Goal: Use online tool/utility: Utilize a website feature to perform a specific function

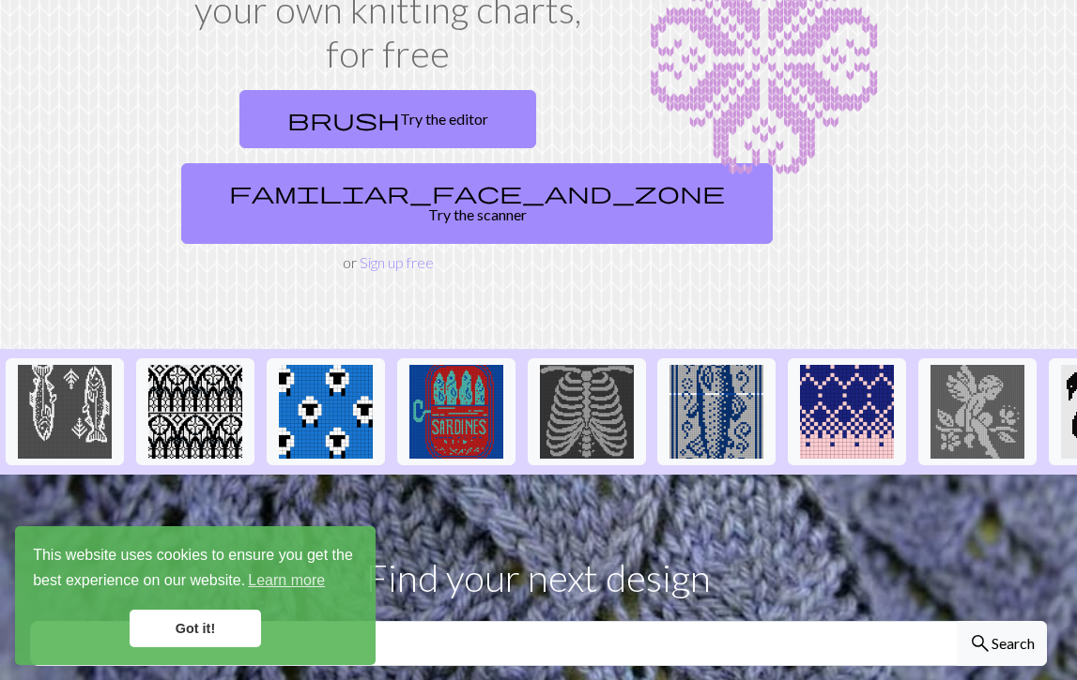
scroll to position [211, 0]
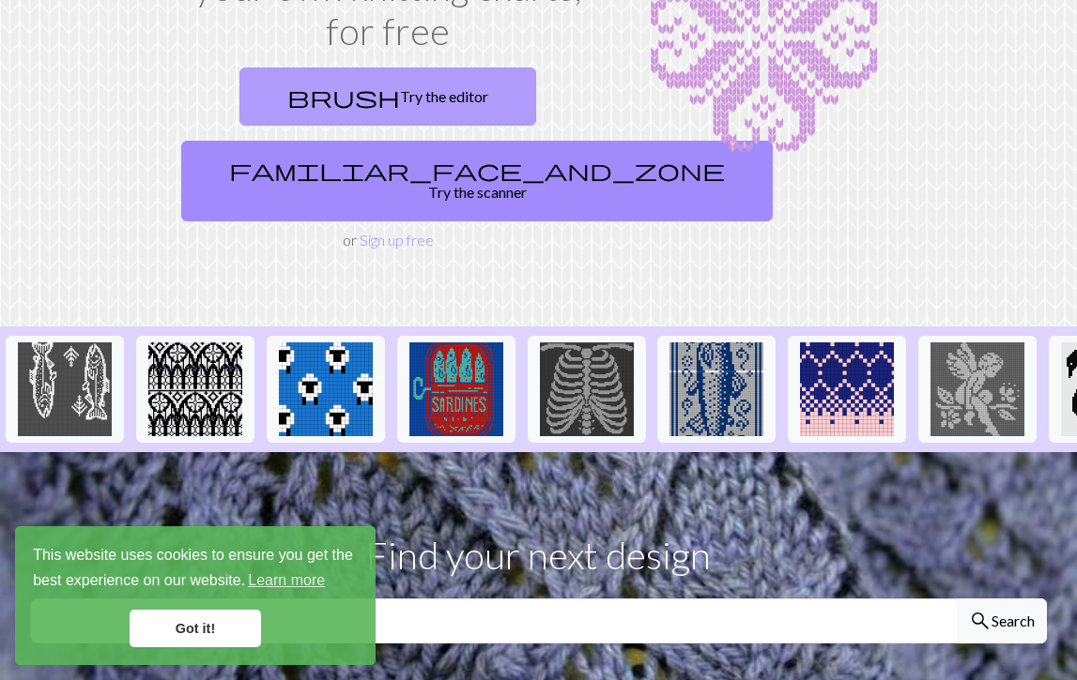
click at [405, 99] on link "brush Try the editor" at bounding box center [387, 97] width 297 height 58
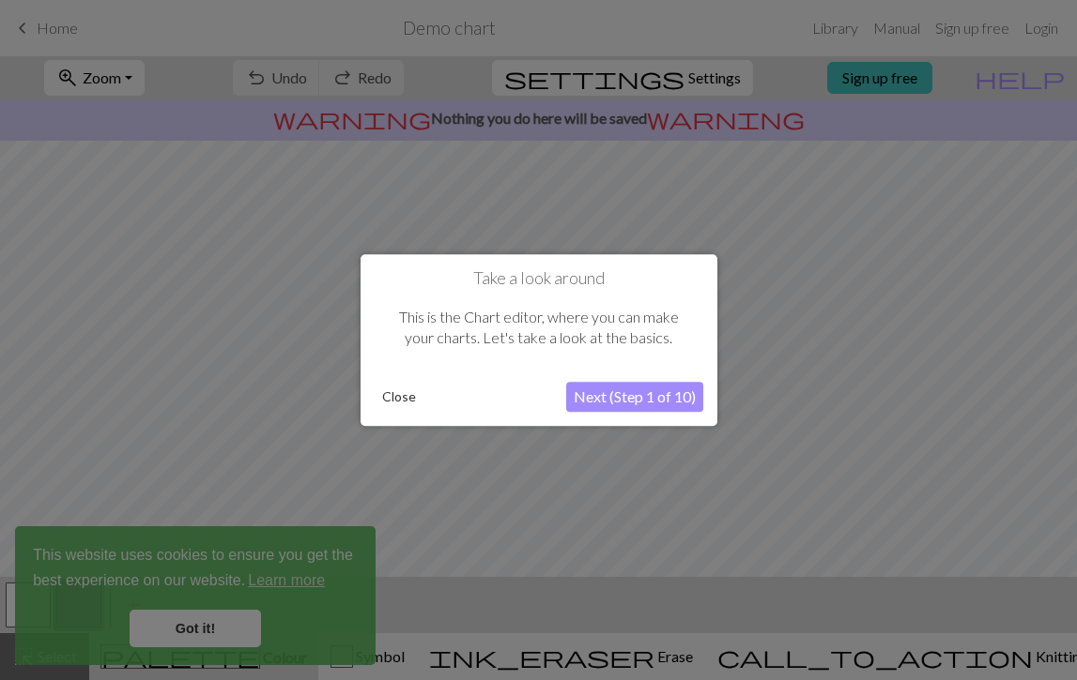
click at [401, 400] on button "Close" at bounding box center [398, 397] width 49 height 28
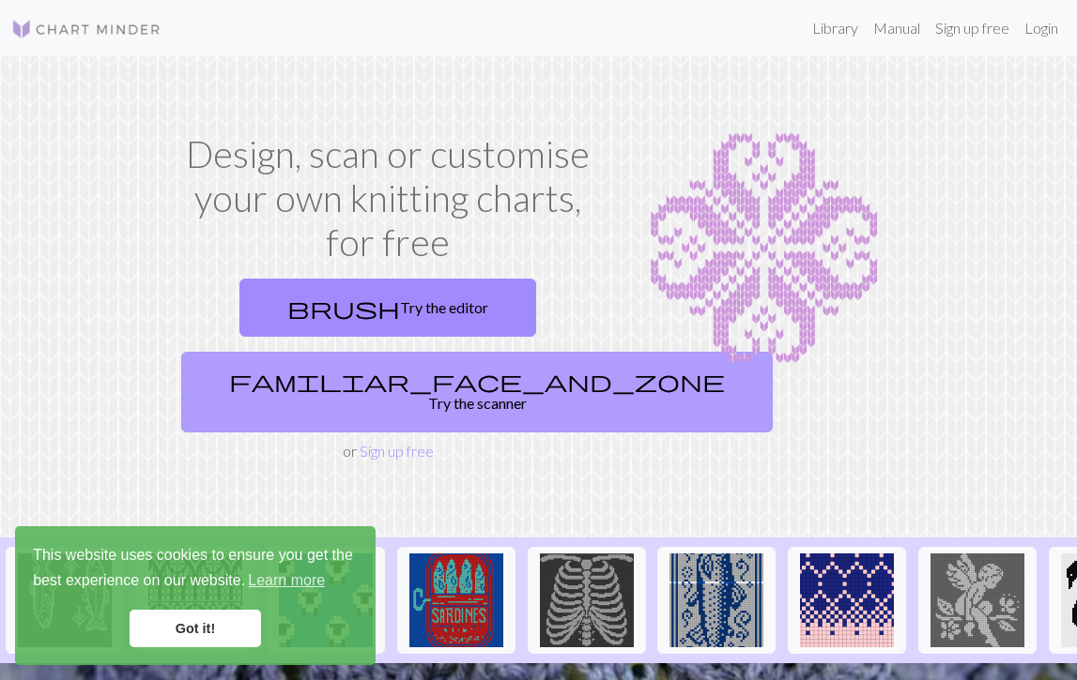
click at [403, 399] on link "familiar_face_and_zone Try the scanner" at bounding box center [476, 392] width 591 height 81
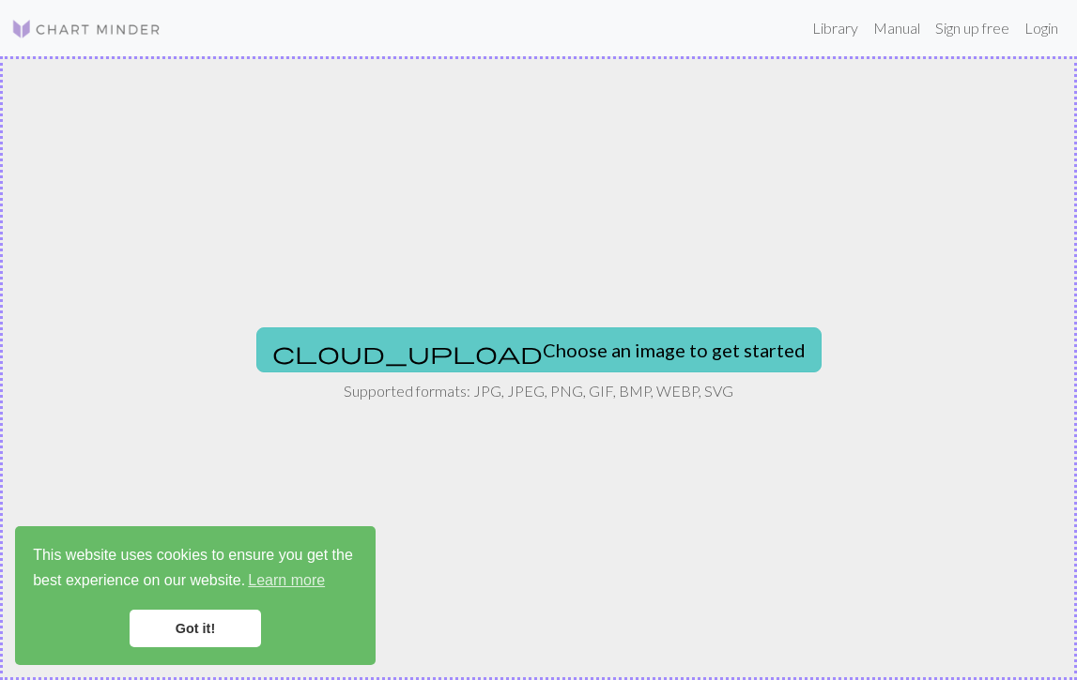
click at [645, 360] on button "cloud_upload Choose an image to get started" at bounding box center [538, 350] width 565 height 45
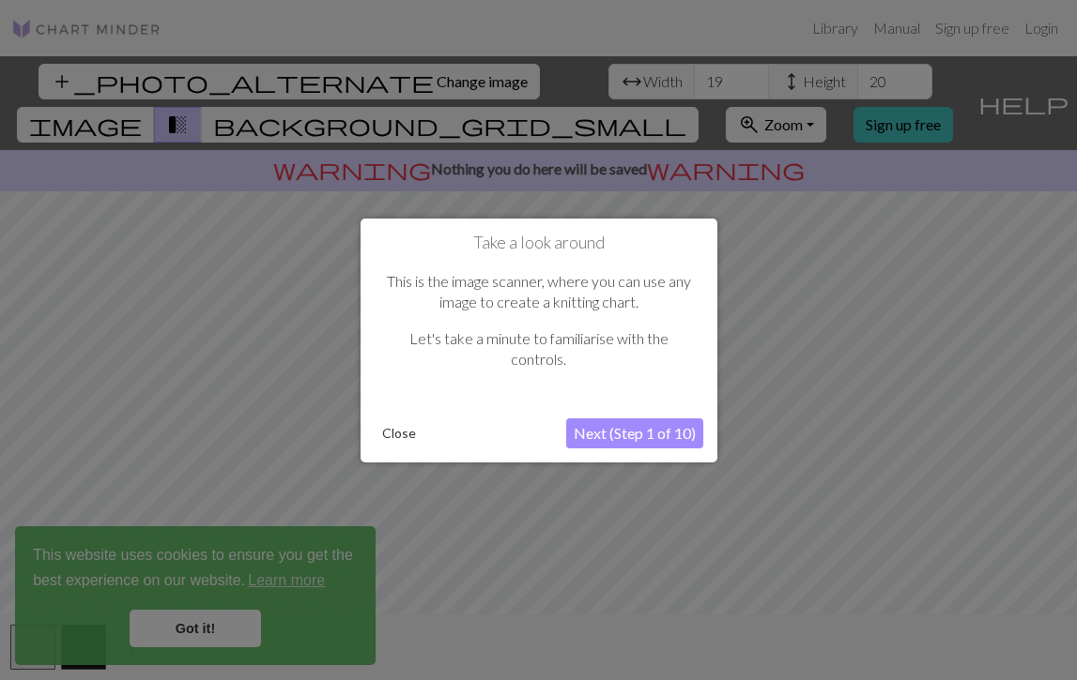
click at [619, 442] on button "Next (Step 1 of 10)" at bounding box center [634, 434] width 137 height 30
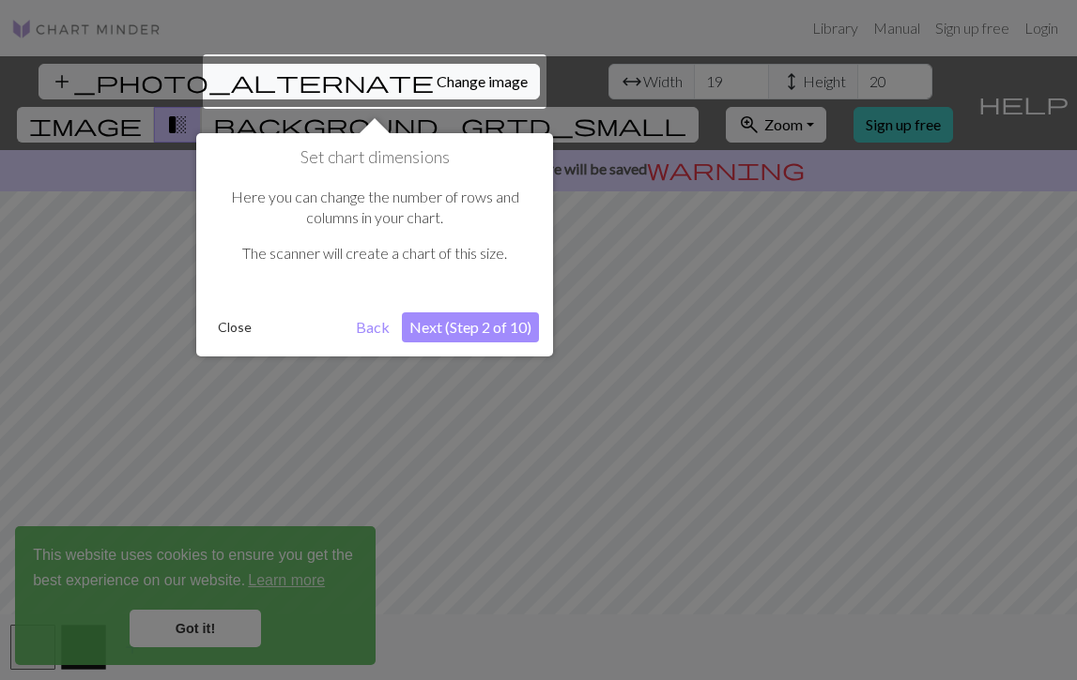
click at [250, 316] on button "Close" at bounding box center [234, 327] width 49 height 28
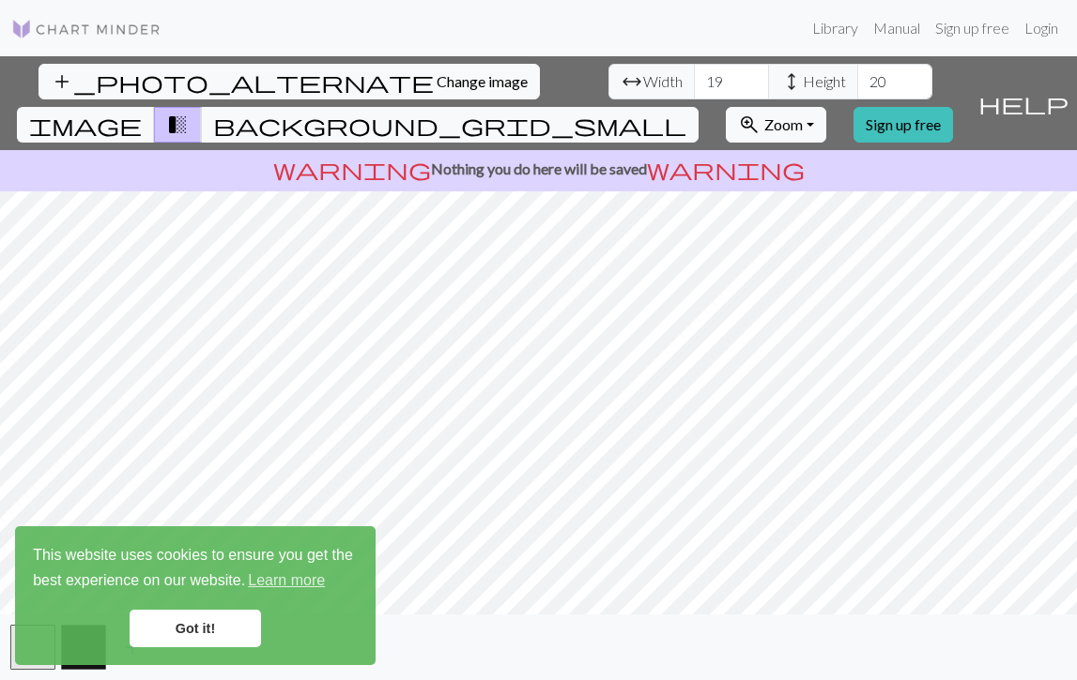
click at [203, 623] on link "Got it!" at bounding box center [195, 629] width 131 height 38
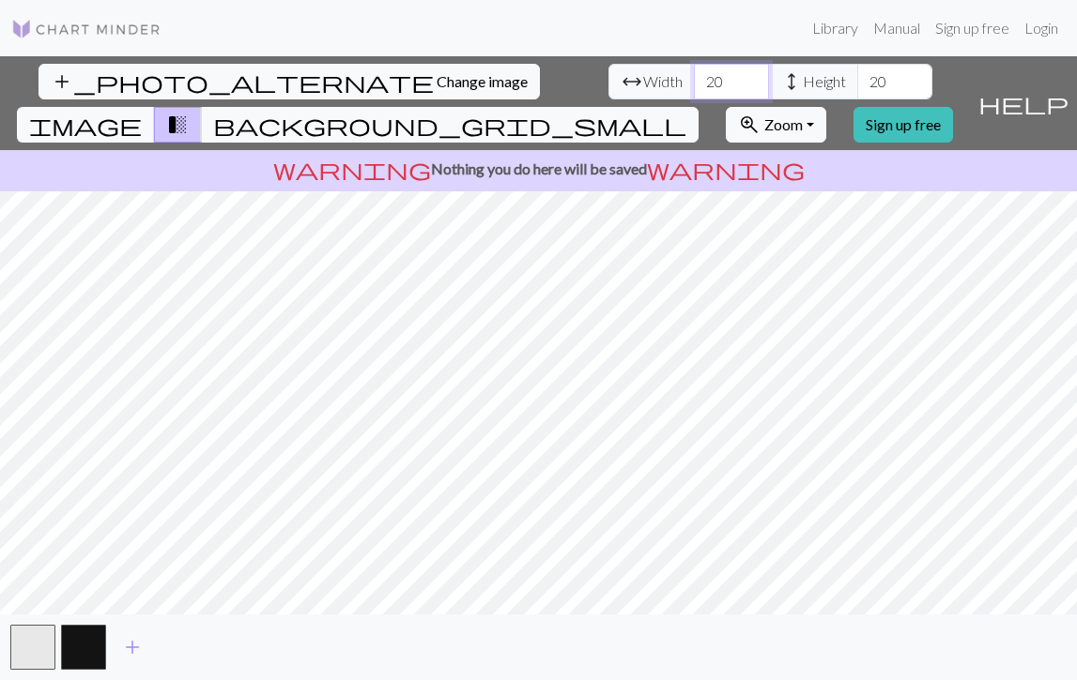
click at [694, 78] on input "20" at bounding box center [731, 82] width 75 height 36
click at [694, 78] on input "21" at bounding box center [731, 82] width 75 height 36
click at [694, 78] on input "22" at bounding box center [731, 82] width 75 height 36
click at [694, 78] on input "23" at bounding box center [731, 82] width 75 height 36
click at [694, 78] on input "24" at bounding box center [731, 82] width 75 height 36
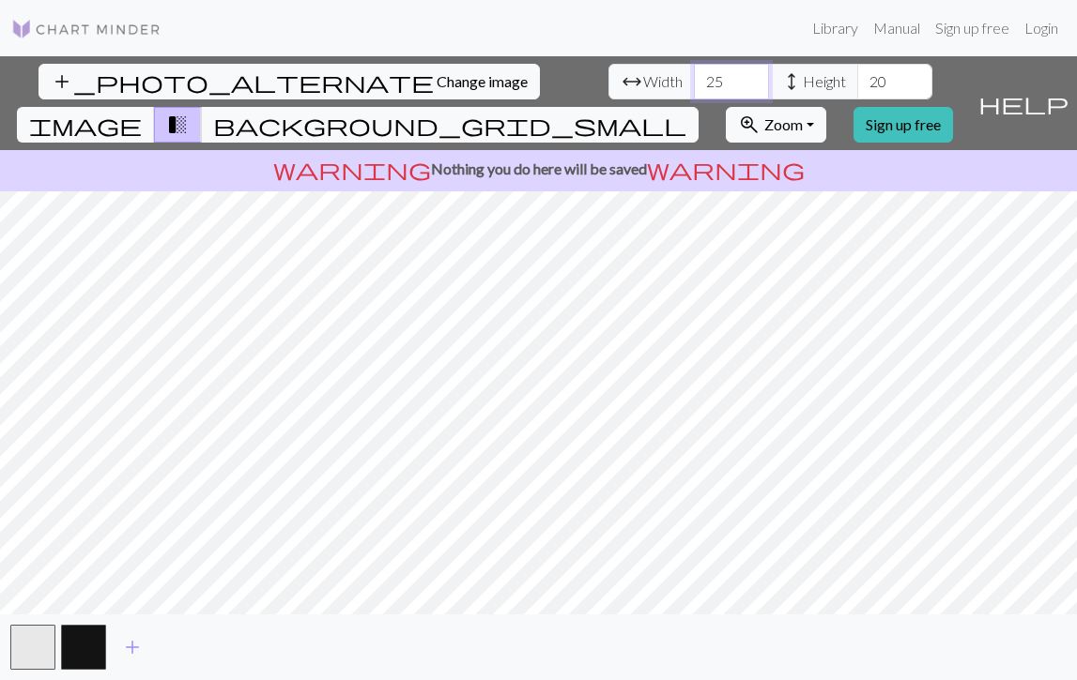
click at [694, 78] on input "25" at bounding box center [731, 82] width 75 height 36
click at [694, 78] on input "26" at bounding box center [731, 82] width 75 height 36
click at [694, 78] on input "27" at bounding box center [731, 82] width 75 height 36
click at [694, 78] on input "28" at bounding box center [731, 82] width 75 height 36
click at [694, 78] on input "29" at bounding box center [731, 82] width 75 height 36
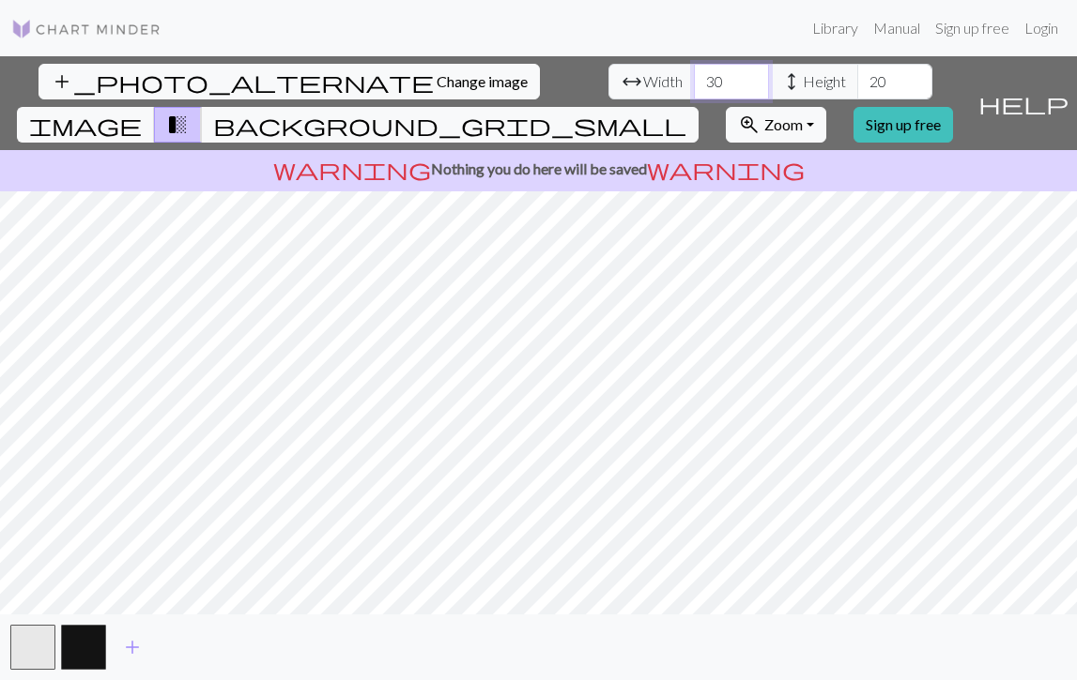
click at [694, 78] on input "30" at bounding box center [731, 82] width 75 height 36
click at [694, 78] on input "31" at bounding box center [731, 82] width 75 height 36
click at [694, 78] on input "32" at bounding box center [731, 82] width 75 height 36
click at [694, 78] on input "33" at bounding box center [731, 82] width 75 height 36
click at [694, 78] on input "34" at bounding box center [731, 82] width 75 height 36
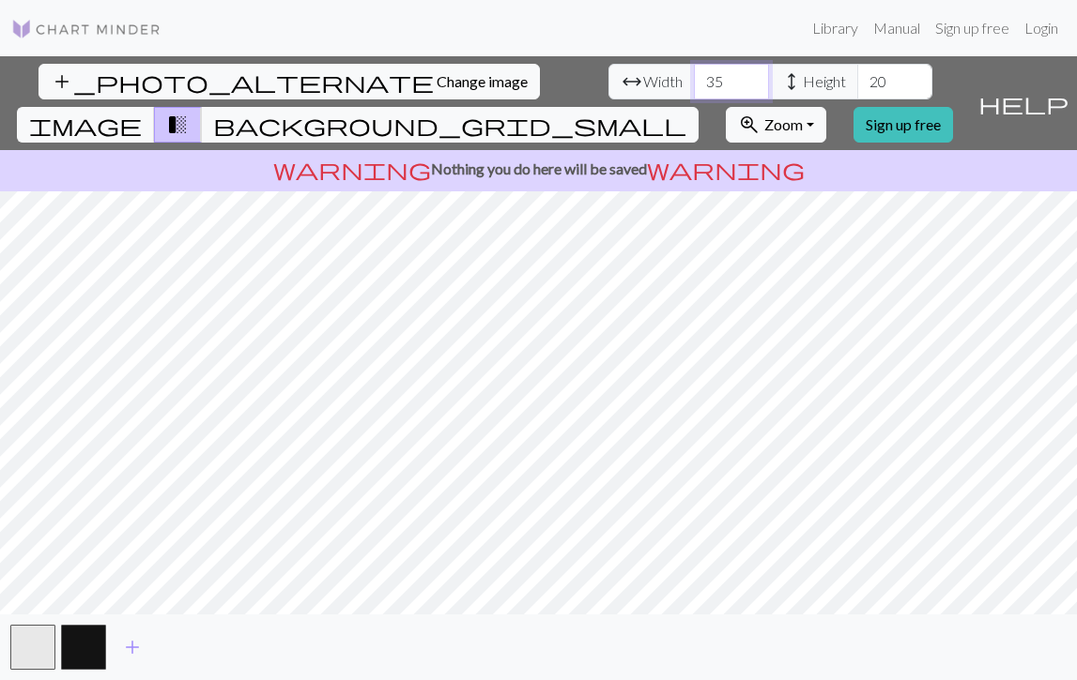
click at [694, 78] on input "35" at bounding box center [731, 82] width 75 height 36
click at [694, 78] on input "36" at bounding box center [731, 82] width 75 height 36
click at [694, 78] on input "37" at bounding box center [731, 82] width 75 height 36
click at [694, 78] on input "38" at bounding box center [731, 82] width 75 height 36
click at [694, 78] on input "39" at bounding box center [731, 82] width 75 height 36
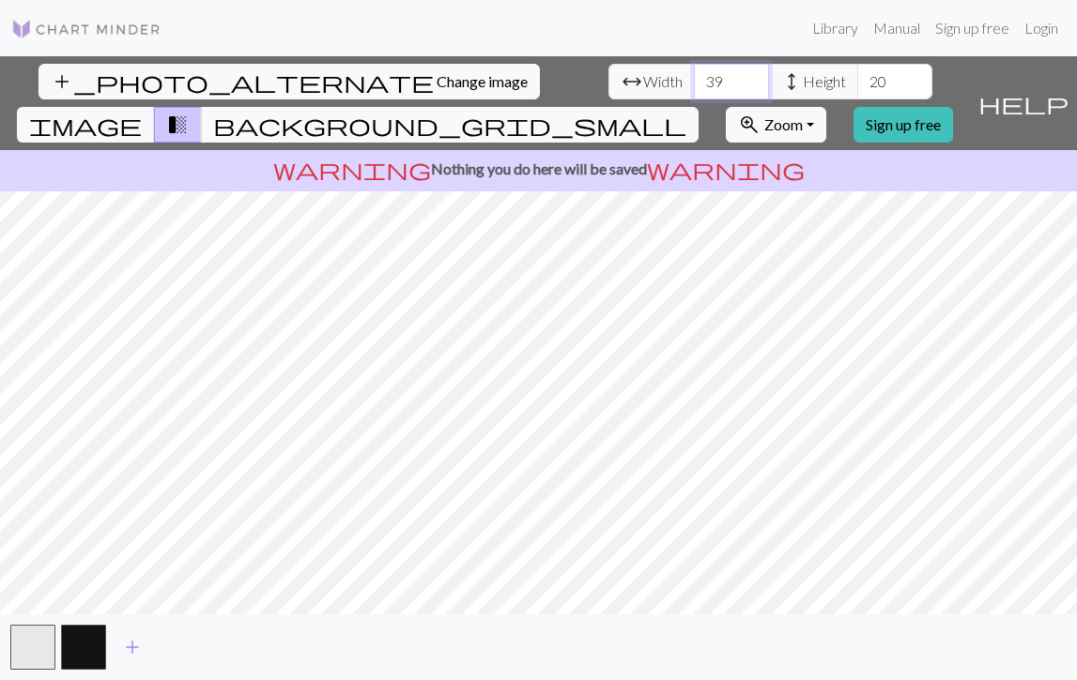
type input "40"
click at [694, 78] on input "40" at bounding box center [731, 82] width 75 height 36
click at [857, 79] on input "21" at bounding box center [894, 82] width 75 height 36
click at [857, 79] on input "22" at bounding box center [894, 82] width 75 height 36
click at [857, 79] on input "23" at bounding box center [894, 82] width 75 height 36
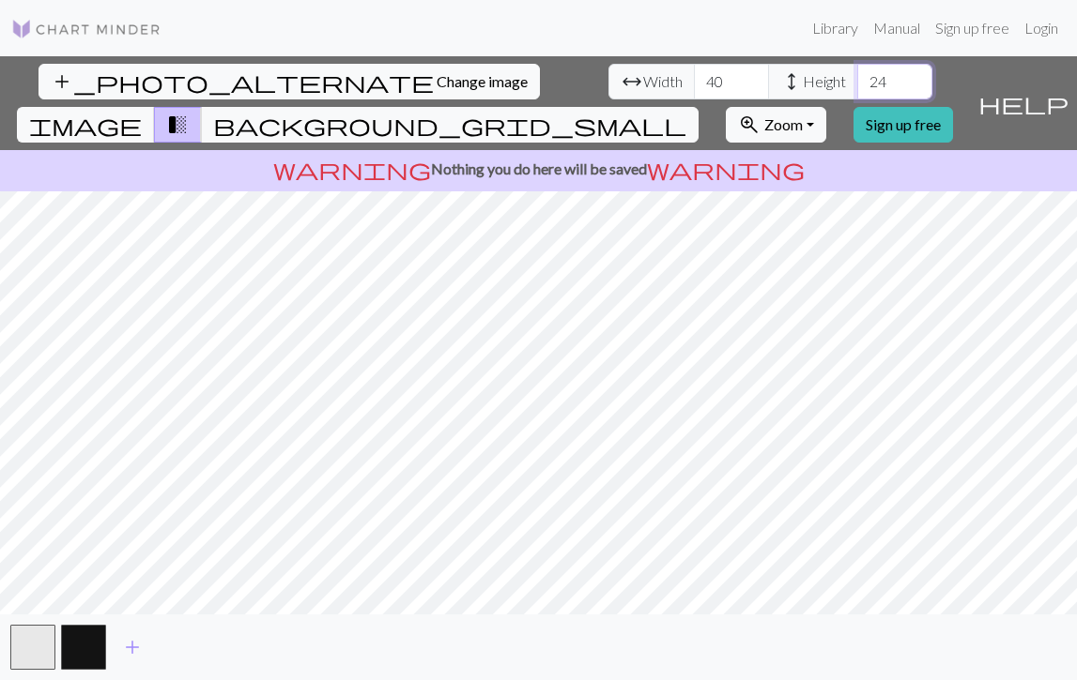
click at [857, 79] on input "24" at bounding box center [894, 82] width 75 height 36
click at [857, 79] on input "25" at bounding box center [894, 82] width 75 height 36
click at [857, 79] on input "26" at bounding box center [894, 82] width 75 height 36
click at [857, 79] on input "27" at bounding box center [894, 82] width 75 height 36
click at [857, 79] on input "28" at bounding box center [894, 82] width 75 height 36
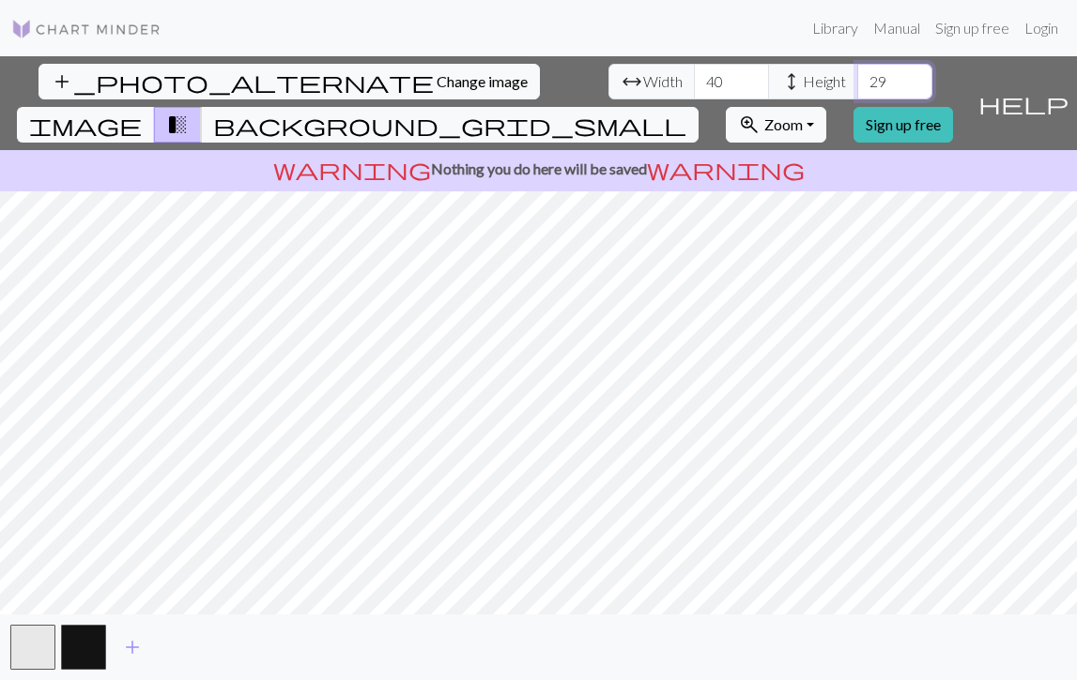
click at [857, 79] on input "29" at bounding box center [894, 82] width 75 height 36
click at [857, 79] on input "30" at bounding box center [894, 82] width 75 height 36
click at [857, 79] on input "31" at bounding box center [894, 82] width 75 height 36
click at [857, 79] on input "32" at bounding box center [894, 82] width 75 height 36
click at [857, 79] on input "33" at bounding box center [894, 82] width 75 height 36
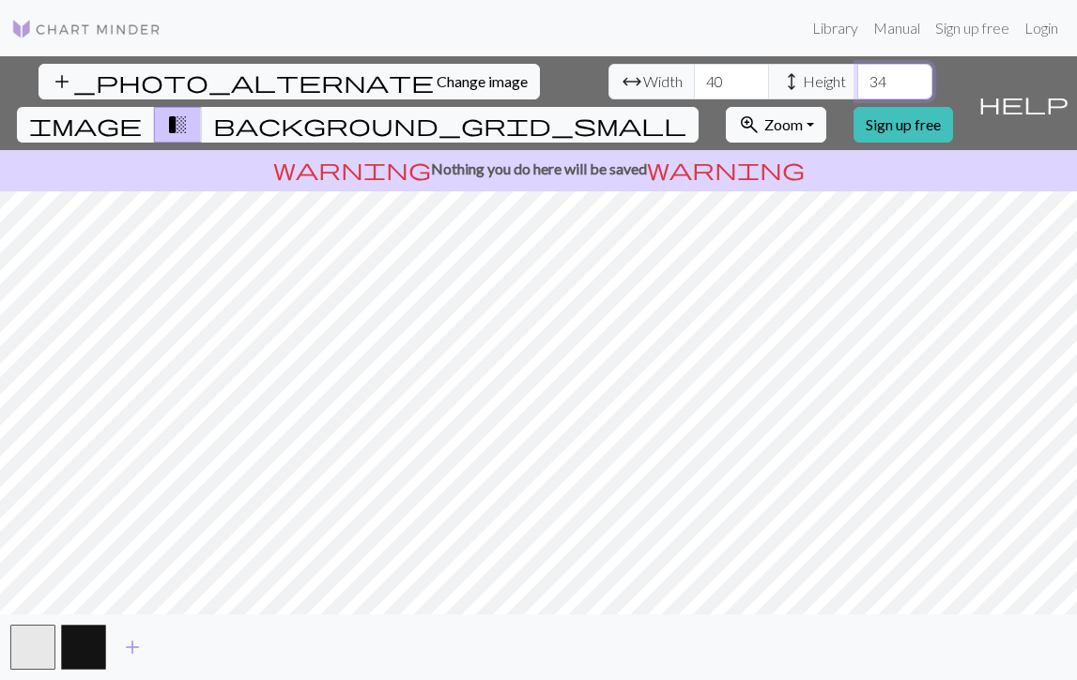
click at [857, 79] on input "34" at bounding box center [894, 82] width 75 height 36
click at [857, 79] on input "35" at bounding box center [894, 82] width 75 height 36
click at [857, 79] on input "36" at bounding box center [894, 82] width 75 height 36
click at [857, 79] on input "37" at bounding box center [894, 82] width 75 height 36
click at [857, 79] on input "38" at bounding box center [894, 82] width 75 height 36
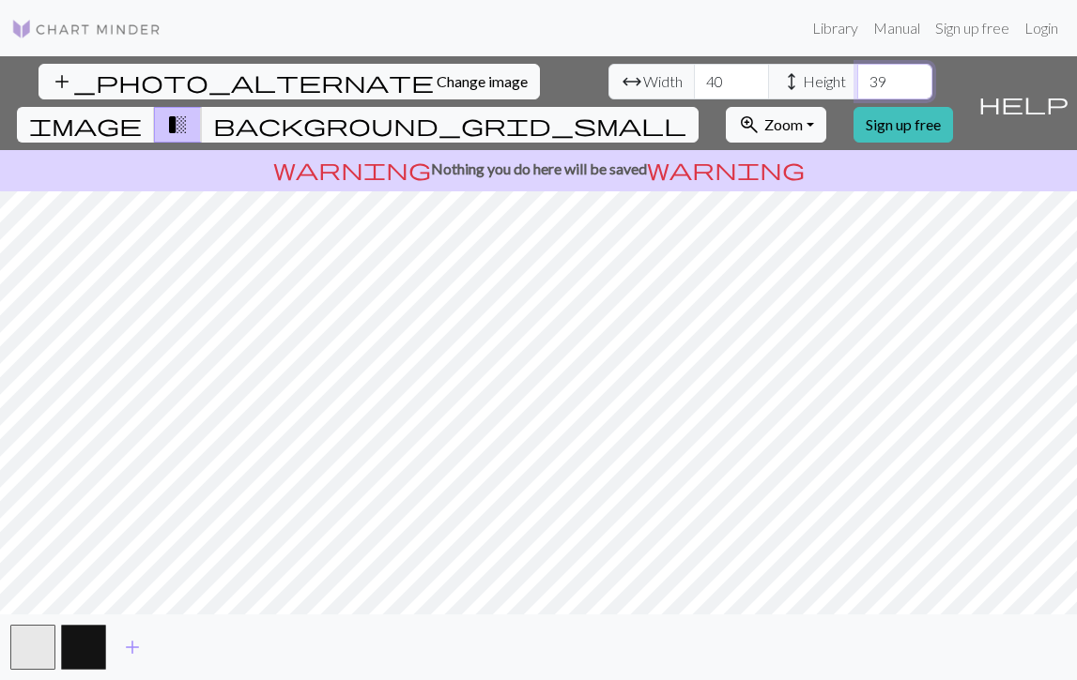
click at [857, 79] on input "39" at bounding box center [894, 82] width 75 height 36
click at [857, 79] on input "40" at bounding box center [894, 82] width 75 height 36
click at [857, 79] on input "41" at bounding box center [894, 82] width 75 height 36
click at [857, 79] on input "42" at bounding box center [894, 82] width 75 height 36
click at [857, 79] on input "43" at bounding box center [894, 82] width 75 height 36
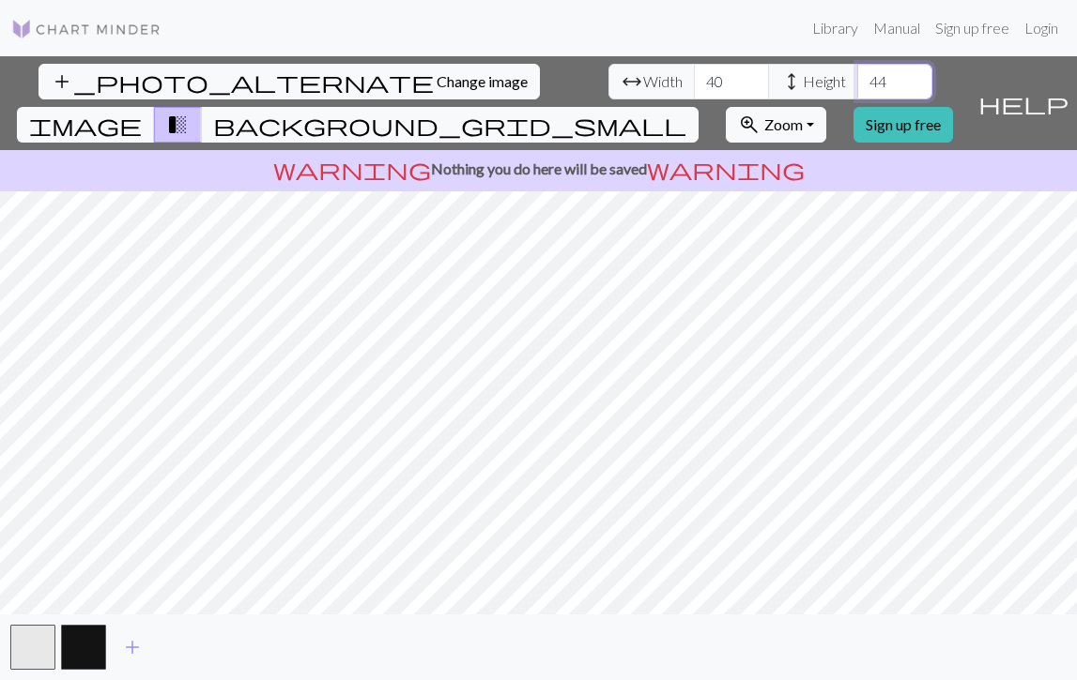
click at [857, 79] on input "44" at bounding box center [894, 82] width 75 height 36
click at [857, 92] on input "44" at bounding box center [894, 82] width 75 height 36
click at [857, 78] on input "45" at bounding box center [894, 82] width 75 height 36
click at [857, 78] on input "46" at bounding box center [894, 82] width 75 height 36
click at [857, 78] on input "47" at bounding box center [894, 82] width 75 height 36
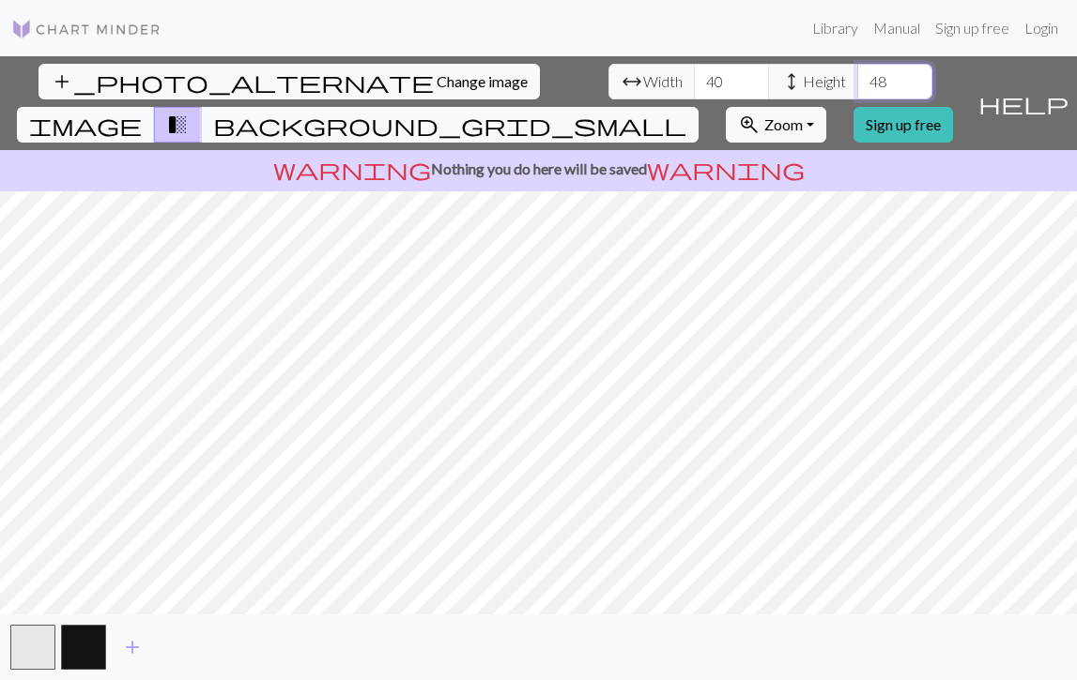
click at [857, 78] on input "48" at bounding box center [894, 82] width 75 height 36
drag, startPoint x: 487, startPoint y: 81, endPoint x: 462, endPoint y: 82, distance: 25.4
click at [857, 82] on input "48" at bounding box center [894, 82] width 75 height 36
type input "50"
click at [694, 80] on input "40" at bounding box center [731, 82] width 75 height 36
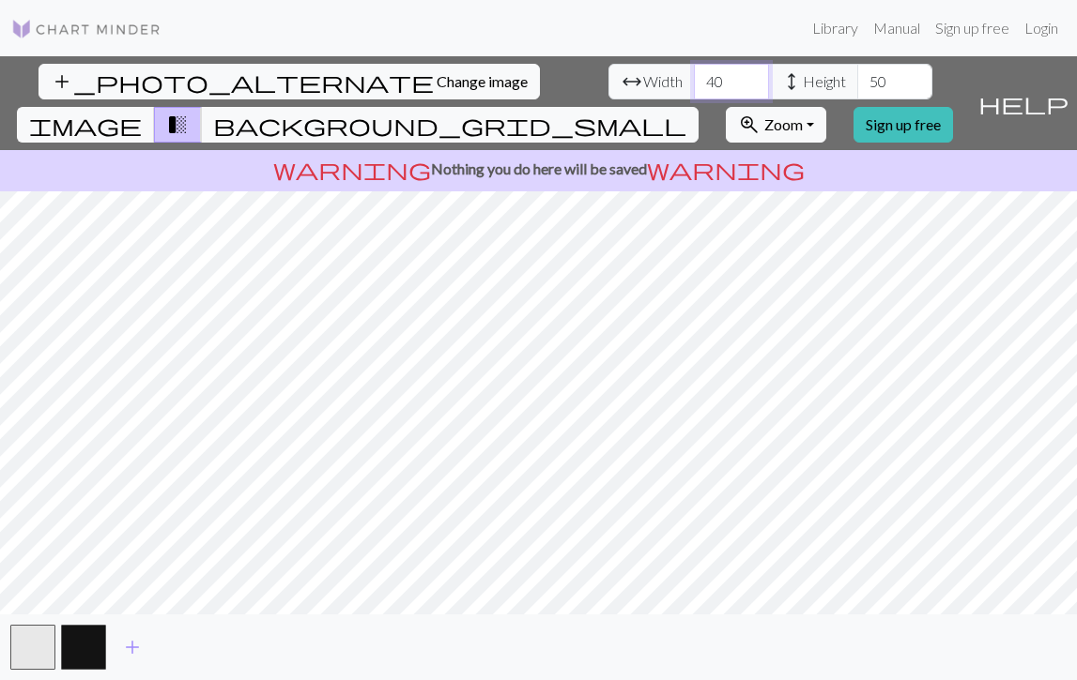
click at [694, 80] on input "40" at bounding box center [731, 82] width 75 height 36
type input "50"
drag, startPoint x: 491, startPoint y: 83, endPoint x: 447, endPoint y: 82, distance: 44.1
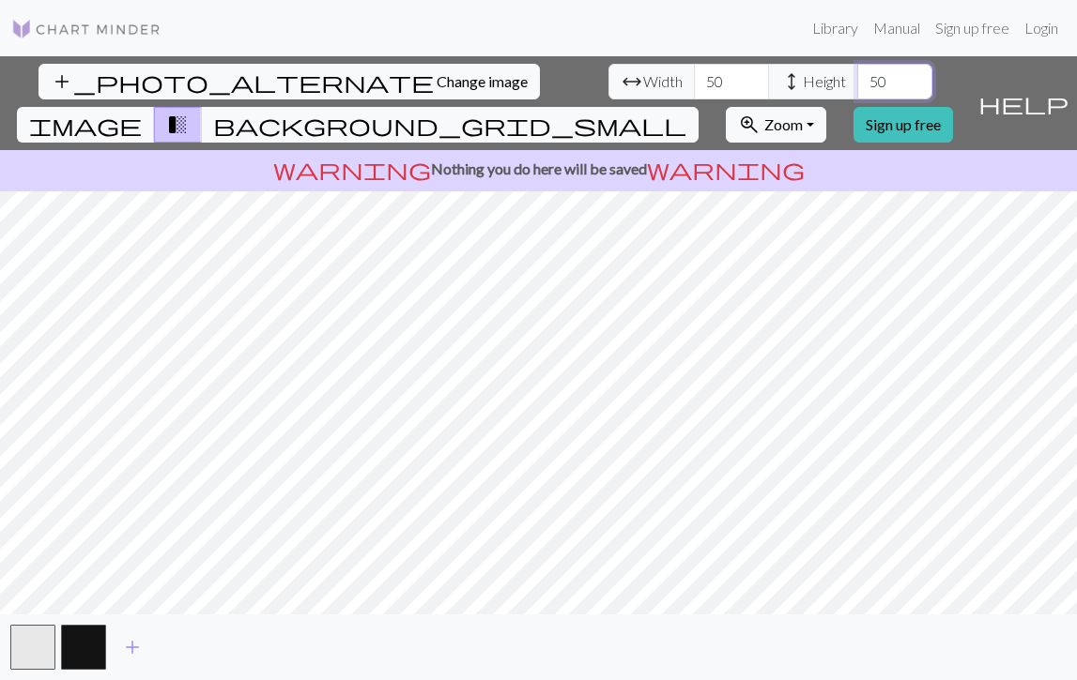
click at [608, 82] on div "arrow_range Width 50 height Height 50" at bounding box center [770, 82] width 324 height 36
type input "100"
click at [694, 90] on input "50" at bounding box center [731, 82] width 75 height 36
type input "5"
type input "100"
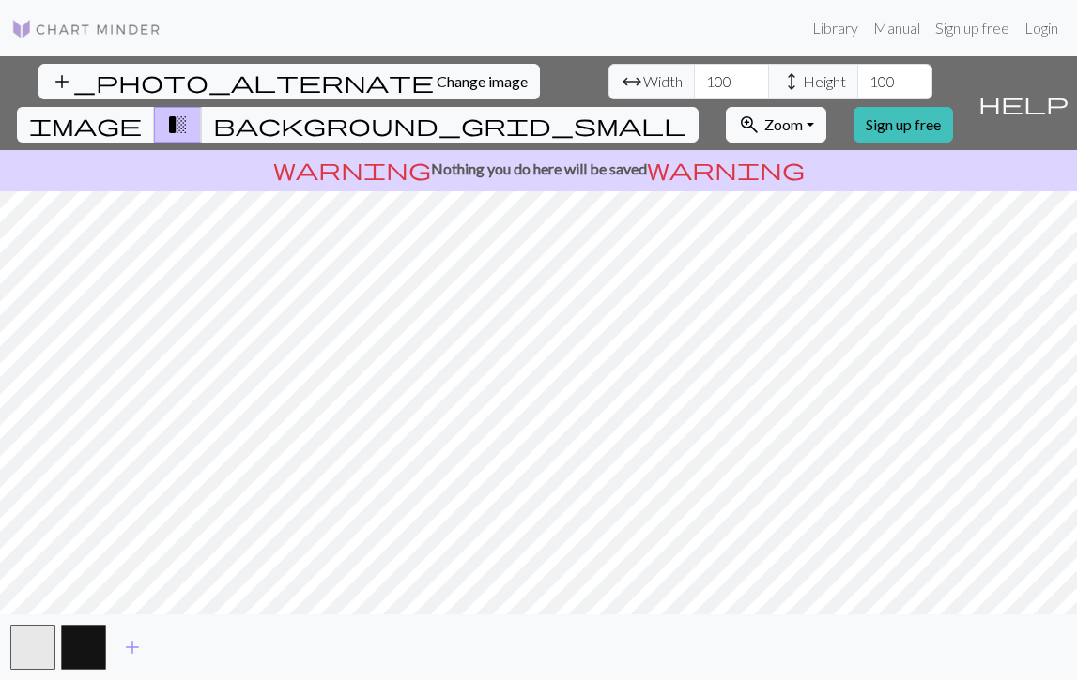
click at [114, 43] on link at bounding box center [86, 28] width 150 height 34
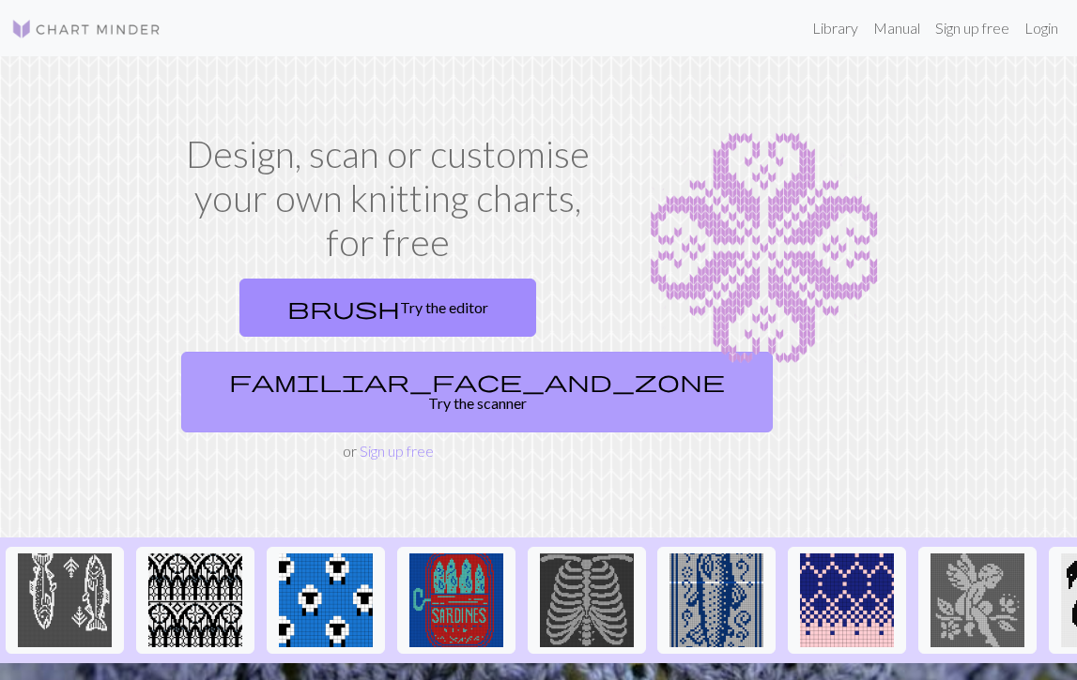
click at [417, 382] on link "familiar_face_and_zone Try the scanner" at bounding box center [476, 392] width 591 height 81
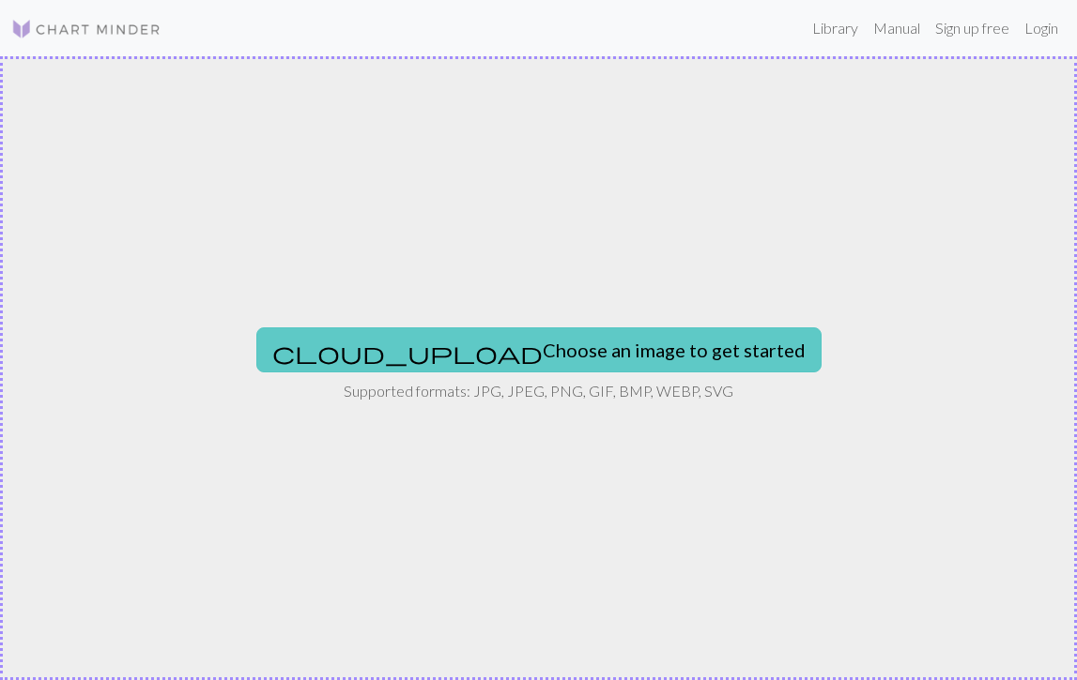
click at [461, 351] on button "cloud_upload Choose an image to get started" at bounding box center [538, 350] width 565 height 45
click at [634, 352] on button "cloud_upload Choose an image to get started" at bounding box center [538, 350] width 565 height 45
click at [542, 366] on button "cloud_upload Choose an image to get started" at bounding box center [538, 350] width 565 height 45
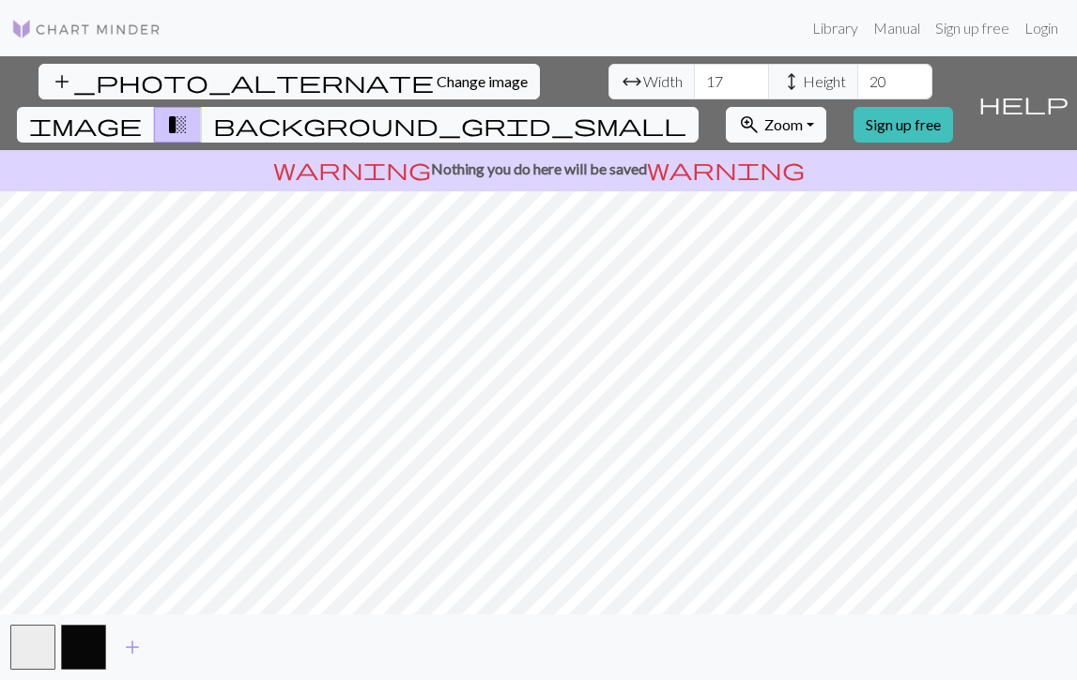
click at [745, 618] on div "add_photo_alternate Change image arrow_range Width 17 height Height 20 image tr…" at bounding box center [538, 368] width 1077 height 624
click at [694, 84] on input "17" at bounding box center [731, 82] width 75 height 36
drag, startPoint x: 338, startPoint y: 82, endPoint x: 289, endPoint y: 82, distance: 48.8
click at [608, 82] on div "arrow_range Width 17 height Height 20" at bounding box center [770, 82] width 324 height 36
type input "2"
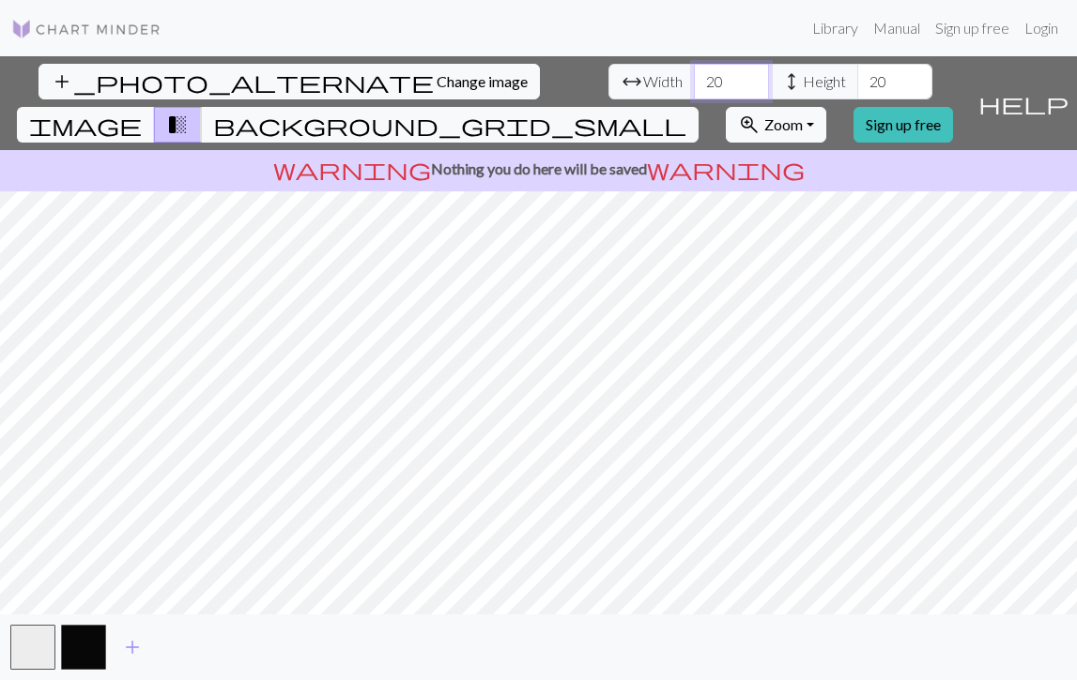
type input "2"
type input "47"
click at [857, 79] on input "20" at bounding box center [894, 82] width 75 height 36
type input "2"
type input "50"
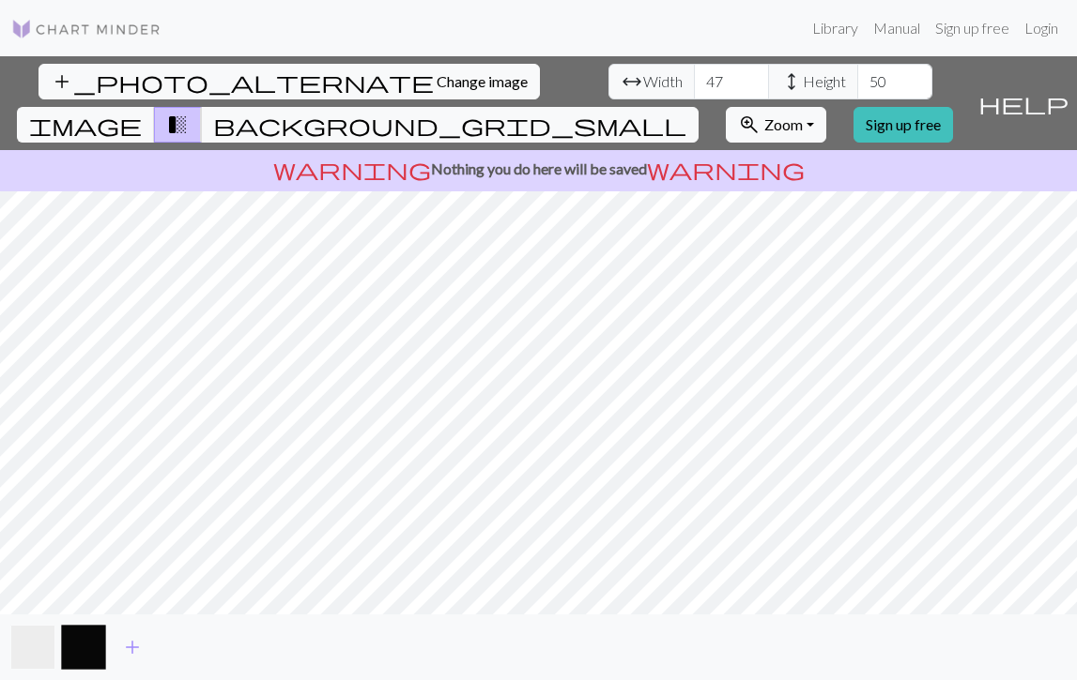
click at [39, 649] on button "button" at bounding box center [32, 647] width 45 height 45
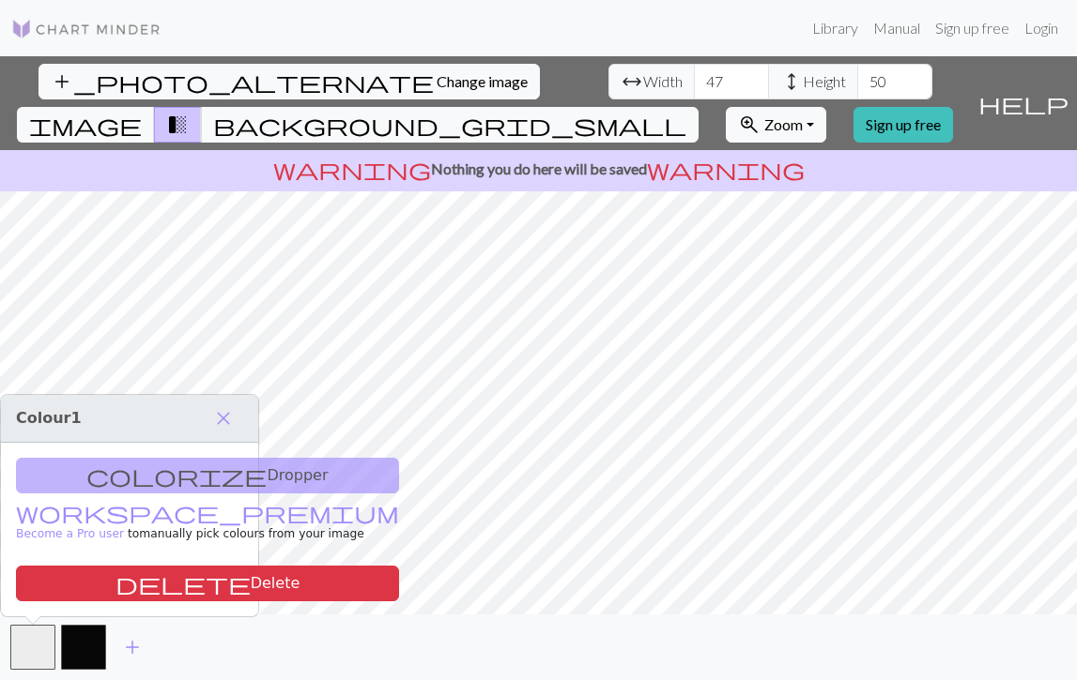
click at [147, 475] on div "colorize Dropper workspace_premium Become a Pro user to manually pick colours f…" at bounding box center [129, 530] width 257 height 174
drag, startPoint x: 329, startPoint y: 77, endPoint x: 303, endPoint y: 78, distance: 26.3
click at [694, 78] on input "47" at bounding box center [731, 82] width 75 height 36
type input "47"
click at [857, 80] on input "50" at bounding box center [894, 82] width 75 height 36
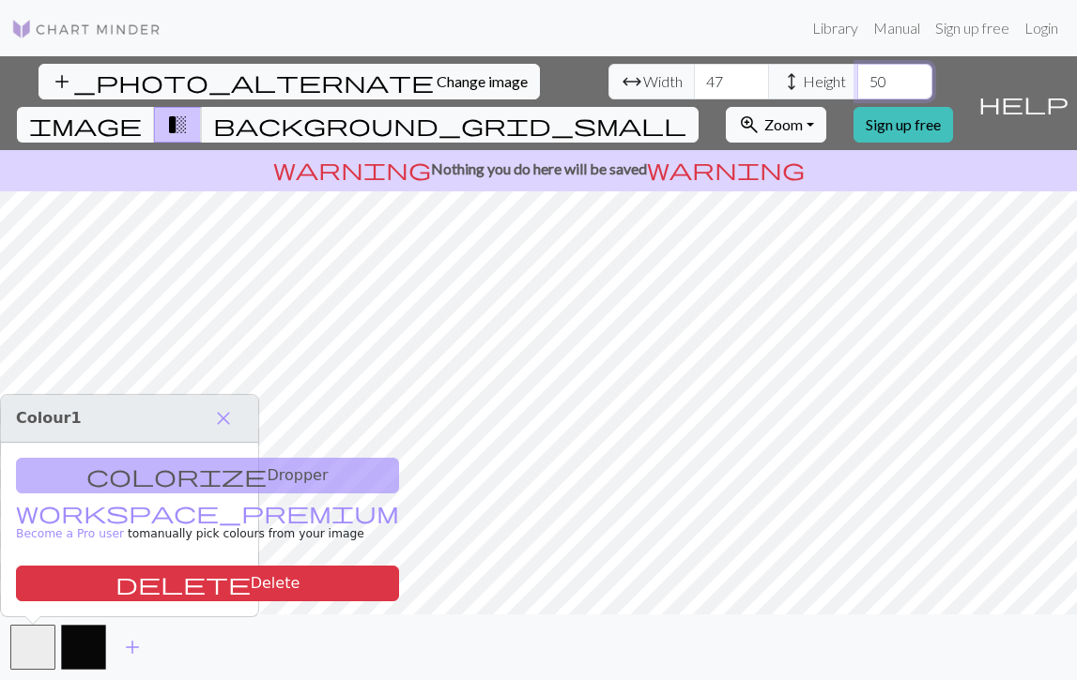
type input "5"
type input "60"
click at [215, 413] on span "close" at bounding box center [223, 418] width 23 height 26
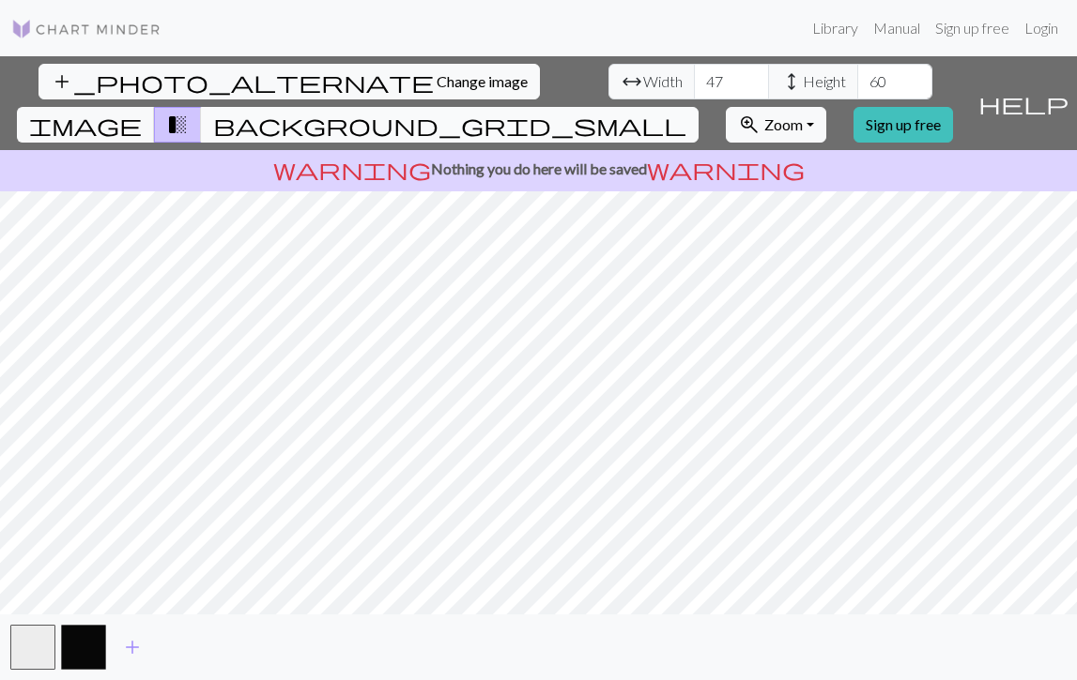
click at [686, 112] on span "background_grid_small" at bounding box center [449, 125] width 473 height 26
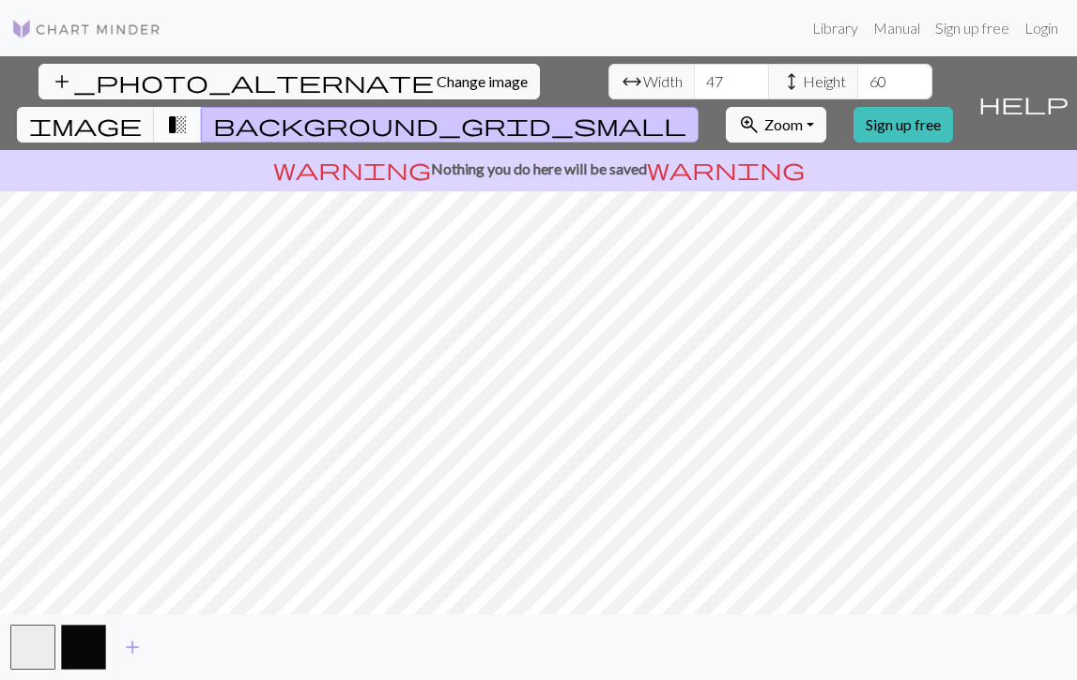
click at [202, 107] on button "transition_fade" at bounding box center [178, 125] width 48 height 36
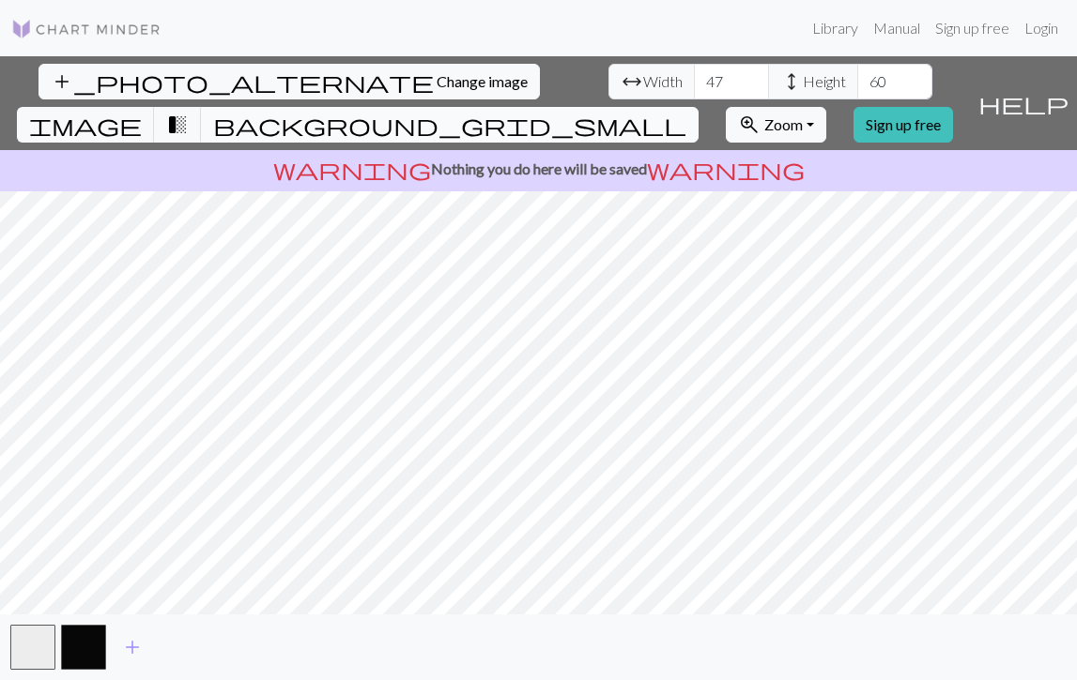
click at [686, 112] on span "background_grid_small" at bounding box center [449, 125] width 473 height 26
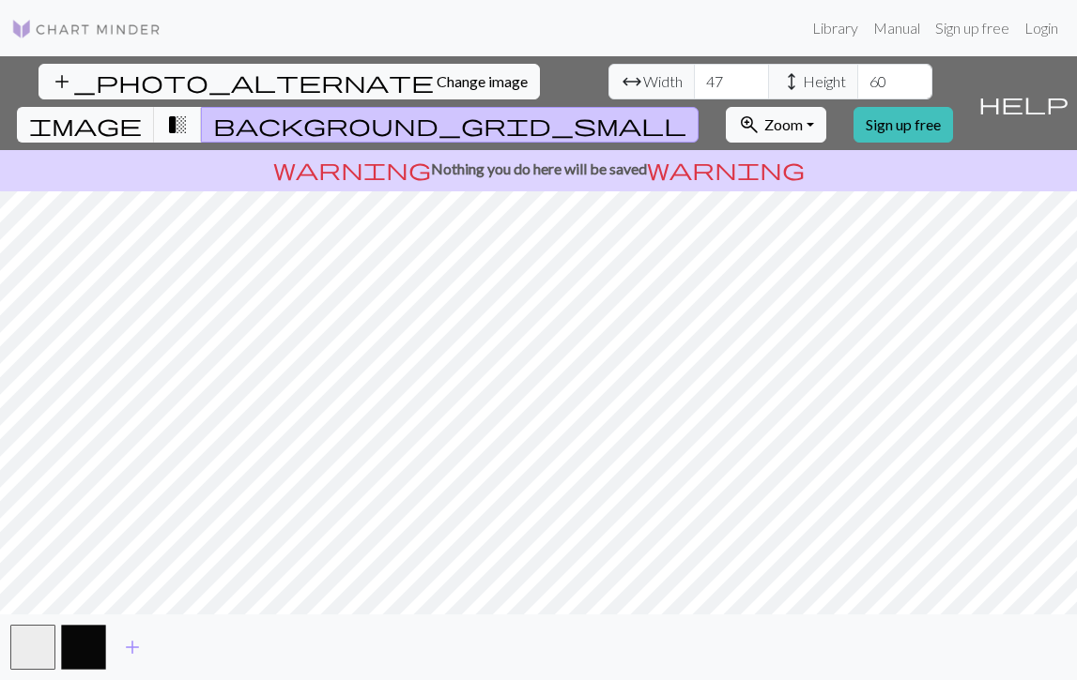
click at [202, 107] on button "transition_fade" at bounding box center [178, 125] width 48 height 36
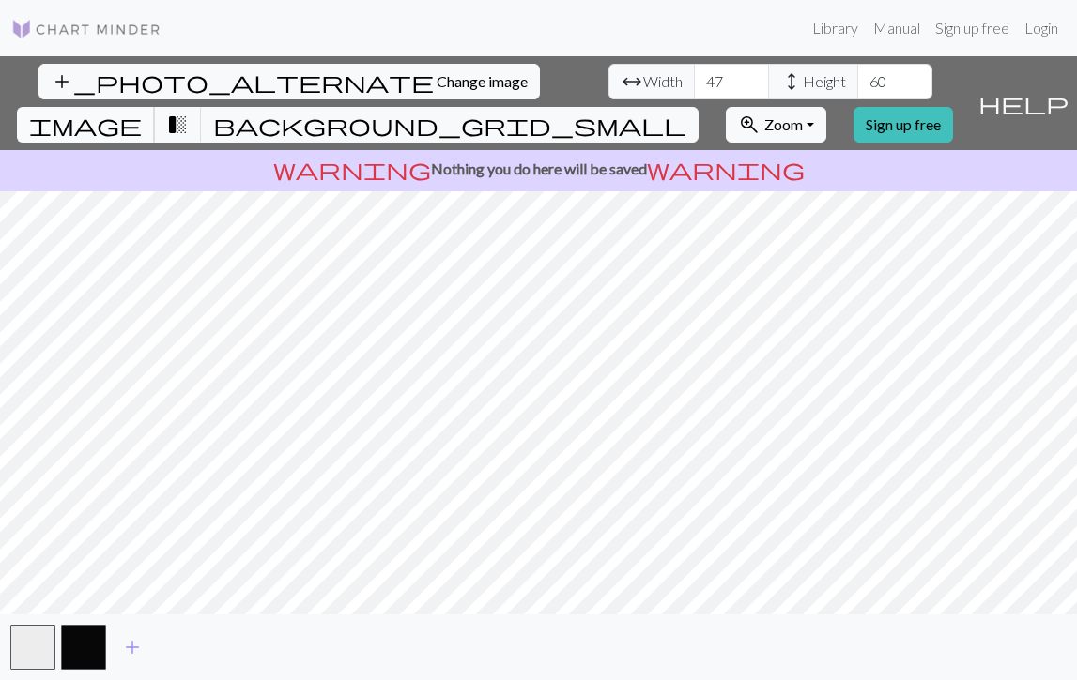
click at [142, 112] on span "image" at bounding box center [85, 125] width 113 height 26
click at [189, 112] on span "transition_fade" at bounding box center [177, 125] width 23 height 26
click at [155, 107] on button "image" at bounding box center [86, 125] width 138 height 36
click at [189, 112] on span "transition_fade" at bounding box center [177, 125] width 23 height 26
click at [686, 112] on span "background_grid_small" at bounding box center [449, 125] width 473 height 26
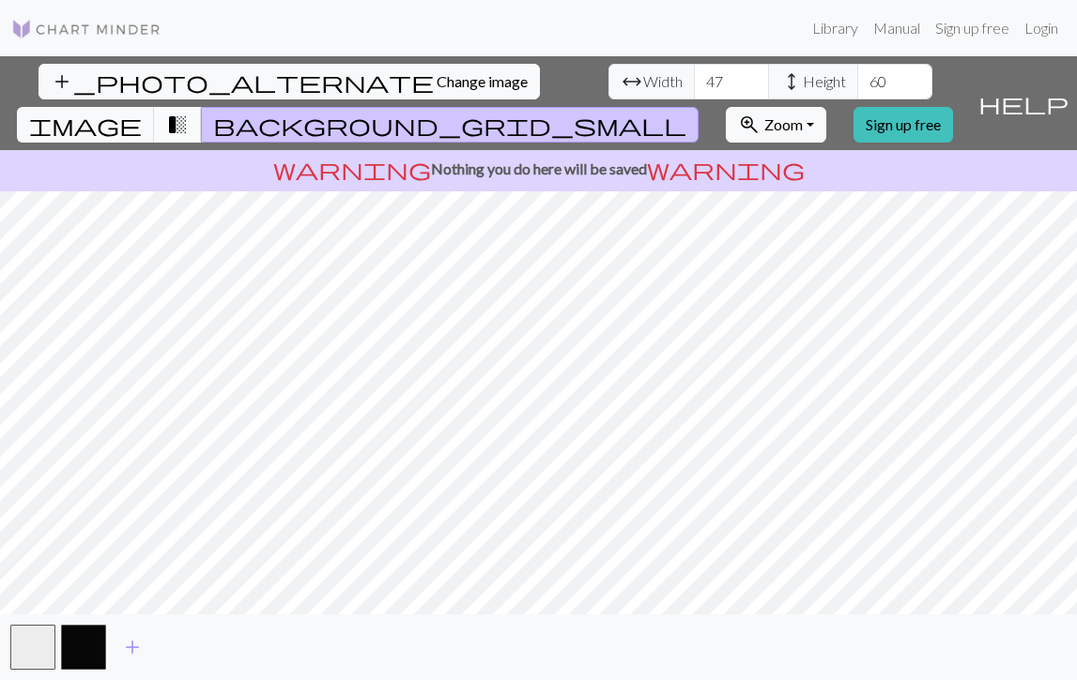
click at [189, 112] on span "transition_fade" at bounding box center [177, 125] width 23 height 26
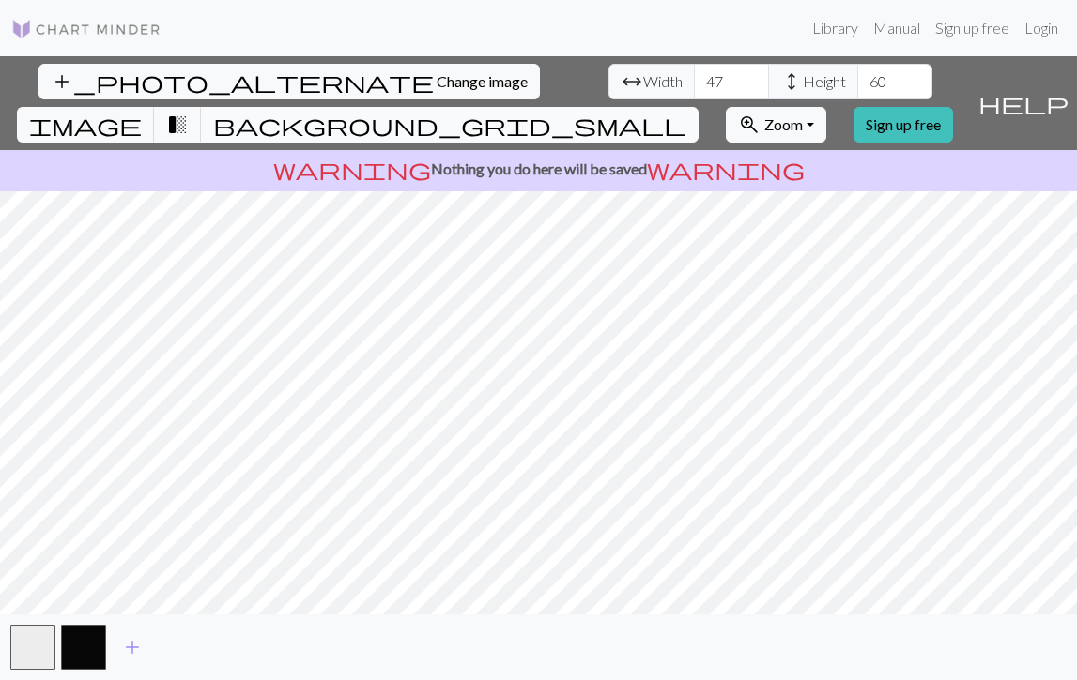
click at [686, 112] on span "background_grid_small" at bounding box center [449, 125] width 473 height 26
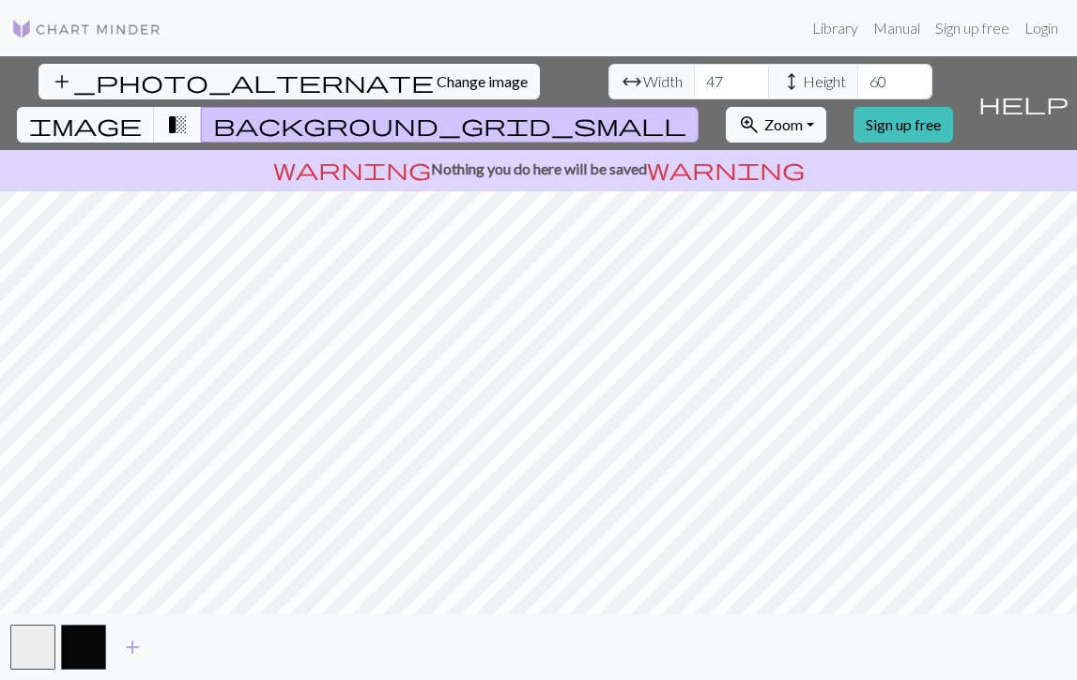
click at [189, 112] on span "transition_fade" at bounding box center [177, 125] width 23 height 26
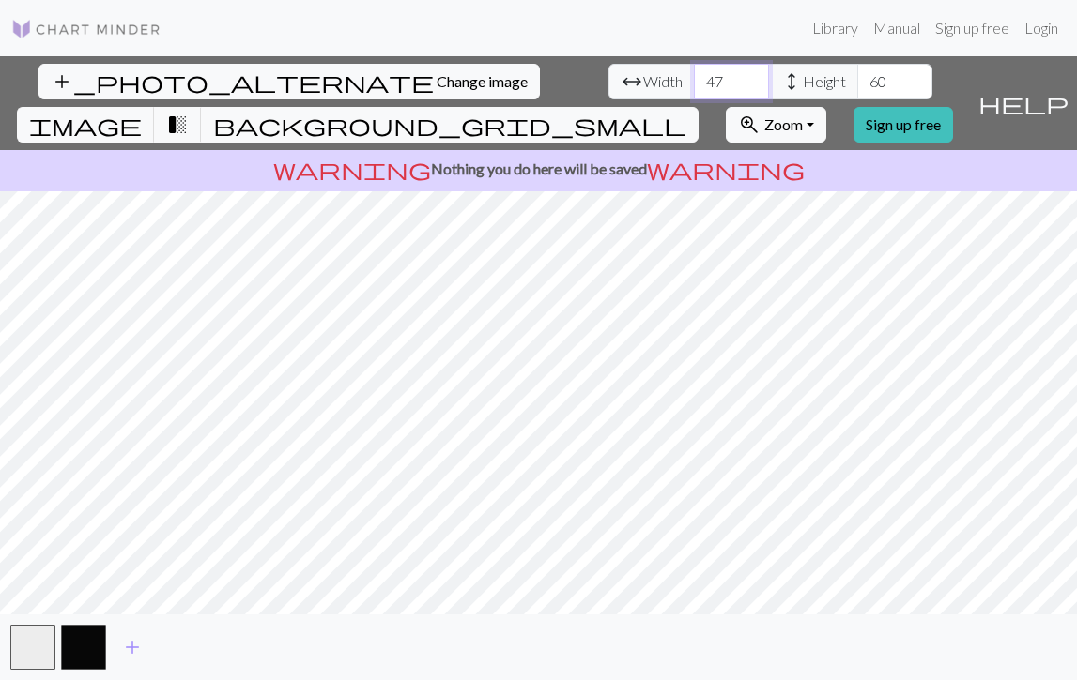
click at [694, 69] on input "47" at bounding box center [731, 82] width 75 height 36
click at [694, 83] on input "47" at bounding box center [731, 82] width 75 height 36
type input "57"
